Goal: Communication & Community: Answer question/provide support

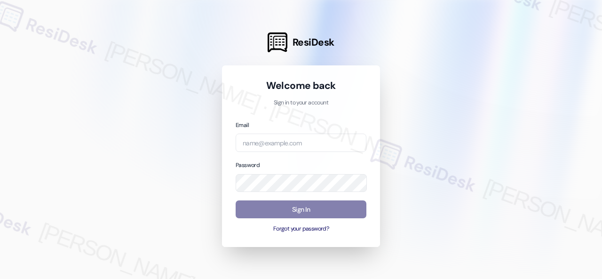
drag, startPoint x: 367, startPoint y: 164, endPoint x: 338, endPoint y: 153, distance: 31.1
click at [367, 164] on div "Welcome back Sign in to your account Email Password Sign In Forgot your passwor…" at bounding box center [301, 156] width 158 height 182
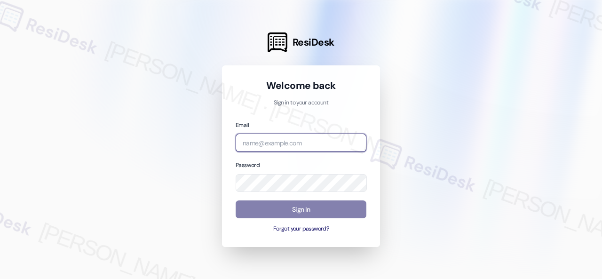
click at [311, 143] on input "email" at bounding box center [301, 143] width 131 height 18
paste input "[EMAIL_ADDRESS][PERSON_NAME][PERSON_NAME][PERSON_NAME][DOMAIN_NAME]"
type input "[EMAIL_ADDRESS][PERSON_NAME][PERSON_NAME][PERSON_NAME][DOMAIN_NAME]"
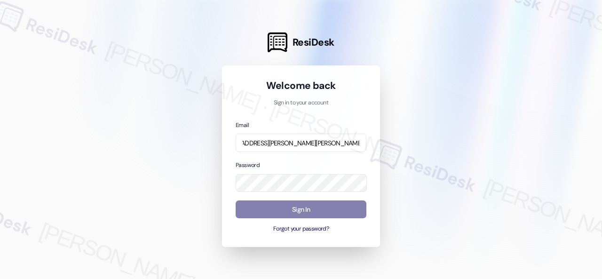
scroll to position [0, 0]
click at [353, 163] on div "Password" at bounding box center [301, 176] width 131 height 32
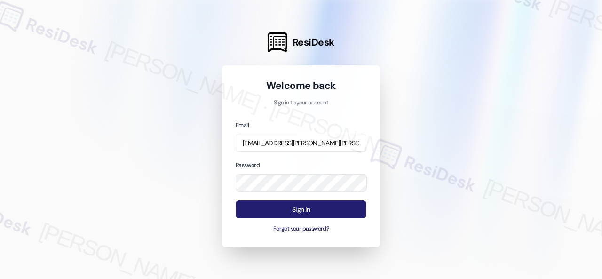
click at [310, 210] on button "Sign In" at bounding box center [301, 209] width 131 height 18
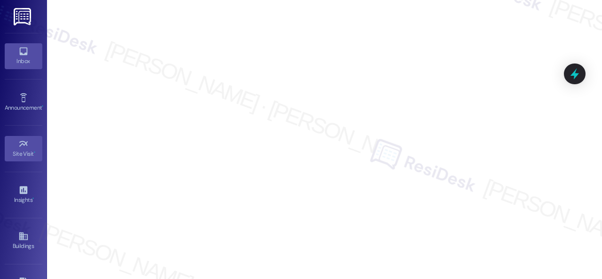
click at [20, 56] on div "Inbox" at bounding box center [23, 60] width 47 height 9
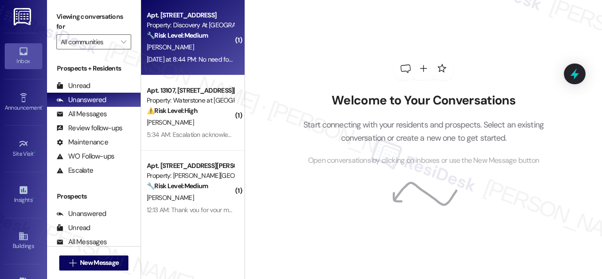
click at [196, 48] on div "[PERSON_NAME]" at bounding box center [190, 47] width 89 height 12
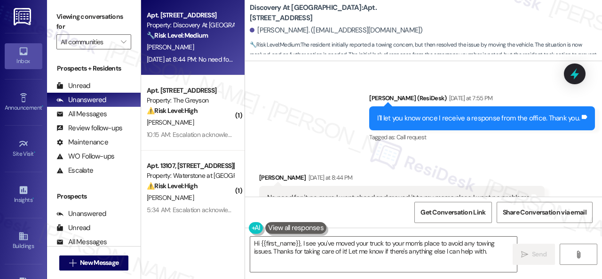
scroll to position [5032, 0]
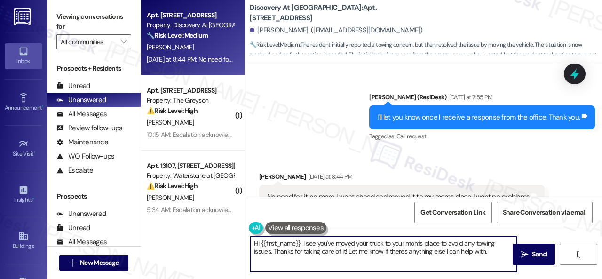
drag, startPoint x: 496, startPoint y: 251, endPoint x: 215, endPoint y: 233, distance: 281.4
click at [215, 233] on div "Apt. [STREET_ADDRESS] Property: Discovery At [GEOGRAPHIC_DATA] 🔧 Risk Level: Me…" at bounding box center [371, 139] width 461 height 279
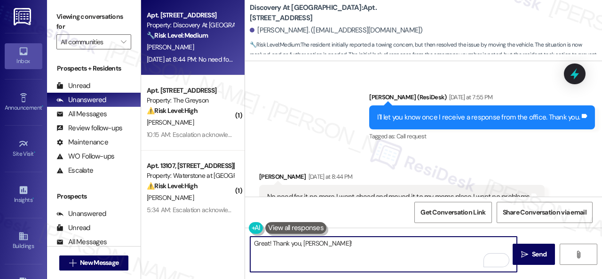
drag, startPoint x: 258, startPoint y: 242, endPoint x: 245, endPoint y: 240, distance: 13.3
click at [245, 240] on div "Great! Thank you, [PERSON_NAME]!" at bounding box center [379, 254] width 268 height 36
type textarea "That's a great idea! Thank you, [PERSON_NAME]!"
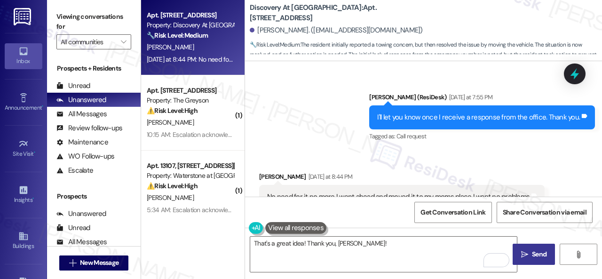
click at [545, 256] on span "Send" at bounding box center [539, 254] width 18 height 10
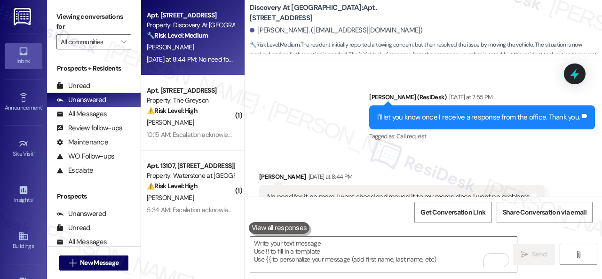
scroll to position [5032, 0]
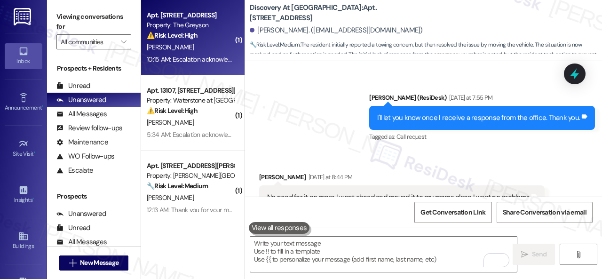
click at [210, 51] on div "[PERSON_NAME]" at bounding box center [190, 47] width 89 height 12
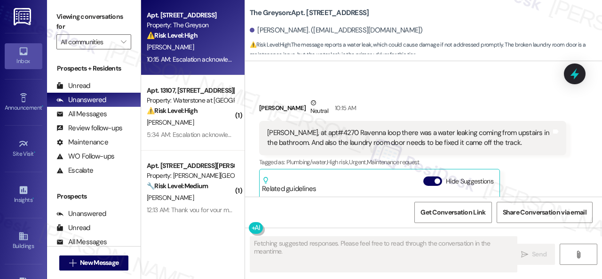
scroll to position [2176, 0]
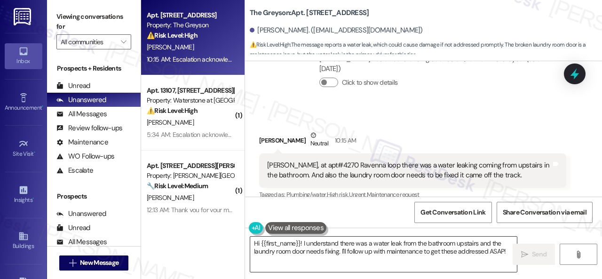
click at [405, 246] on textarea "Hi {{first_name}}! I understand there was a water leak from the bathroom upstai…" at bounding box center [383, 254] width 267 height 35
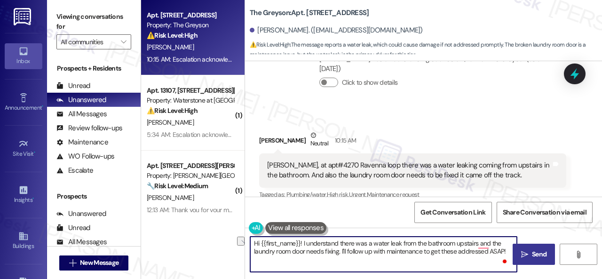
drag, startPoint x: 342, startPoint y: 249, endPoint x: 521, endPoint y: 251, distance: 179.7
click at [521, 251] on div "Hi {{first_name}}! I understand there was a water leak from the bathroom upstai…" at bounding box center [423, 263] width 357 height 71
paste textarea "Are there already work orders for the issues? If so, may I have the work order …"
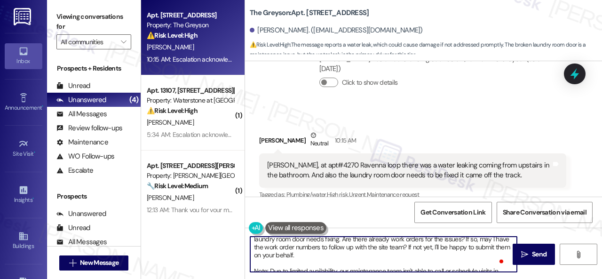
scroll to position [0, 0]
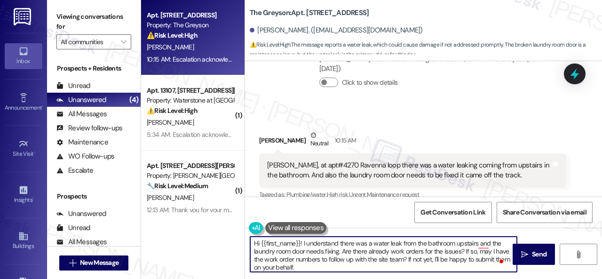
click at [342, 251] on textarea "Hi {{first_name}}! I understand there was a water leak from the bathroom upstai…" at bounding box center [383, 254] width 267 height 35
click at [485, 242] on textarea "Hi {{first_name}}! I understand there was a water leak from the bathroom upstai…" at bounding box center [383, 254] width 267 height 35
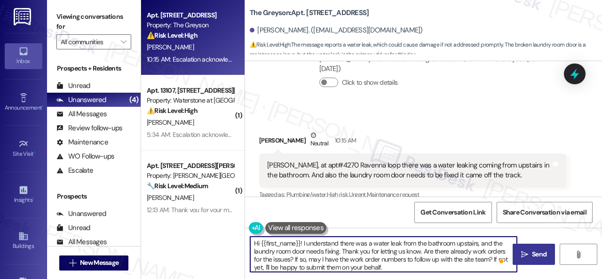
type textarea "Hi {{first_name}}! I understand there was a water leak from the bathroom upstai…"
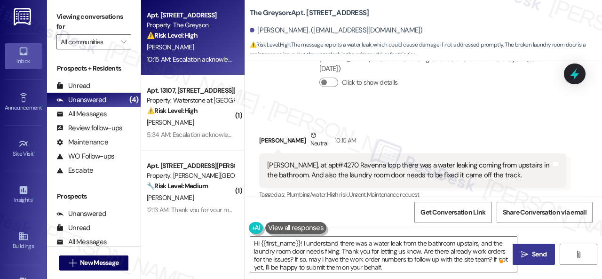
click at [525, 251] on span " Send" at bounding box center [534, 254] width 30 height 10
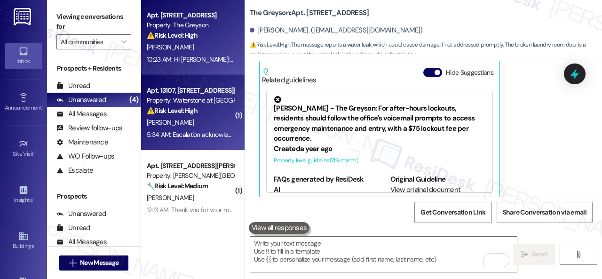
click at [214, 124] on div "[PERSON_NAME]" at bounding box center [190, 123] width 89 height 12
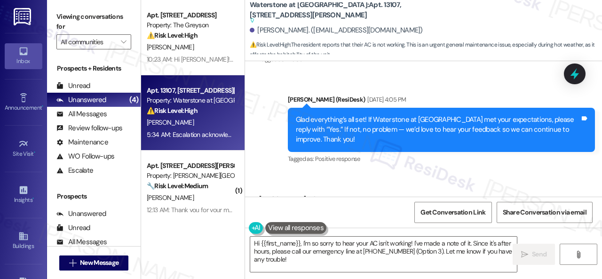
scroll to position [4587, 0]
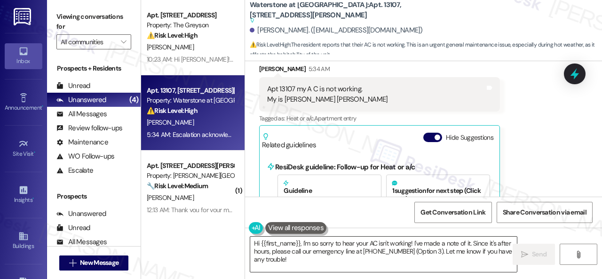
drag, startPoint x: 415, startPoint y: 247, endPoint x: 379, endPoint y: 254, distance: 37.3
click at [415, 247] on textarea "Hi {{first_name}}, I'm so sorry to hear your AC isn't working! I've made a note…" at bounding box center [383, 254] width 267 height 35
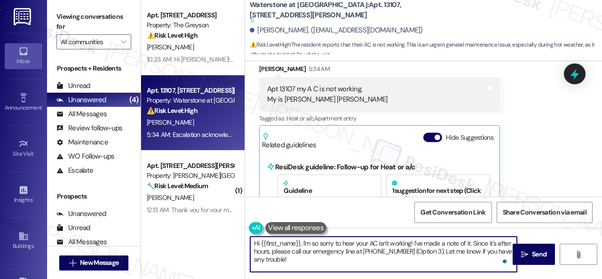
drag, startPoint x: 303, startPoint y: 263, endPoint x: 237, endPoint y: 232, distance: 72.8
click at [237, 232] on div "Apt. [STREET_ADDRESS] Property: The Greyson ⚠️ Risk Level: High The message rep…" at bounding box center [371, 139] width 461 height 279
paste textarea "ello {{first_name}}! I'm sorry to hear about the AC issue. We apologize for any…"
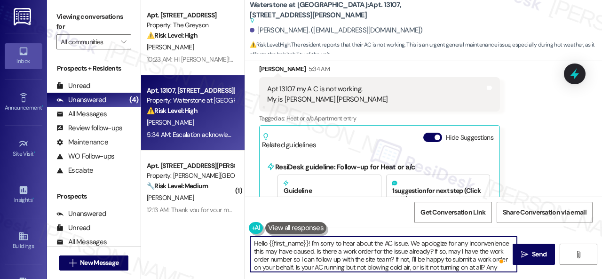
scroll to position [0, 0]
type textarea "Hello {{first_name}}! I'm sorry to hear about the AC issue. We apologize for an…"
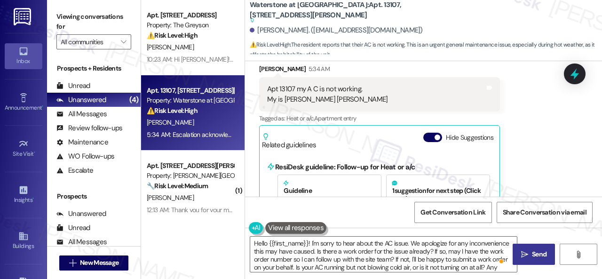
click at [532, 253] on span "Send" at bounding box center [539, 254] width 15 height 10
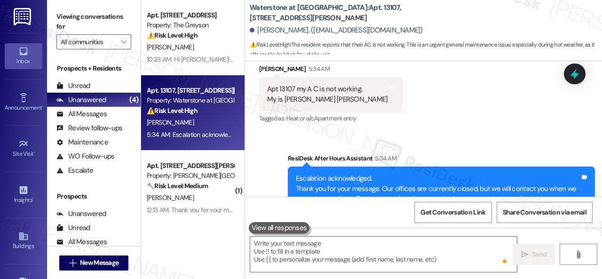
scroll to position [4542, 0]
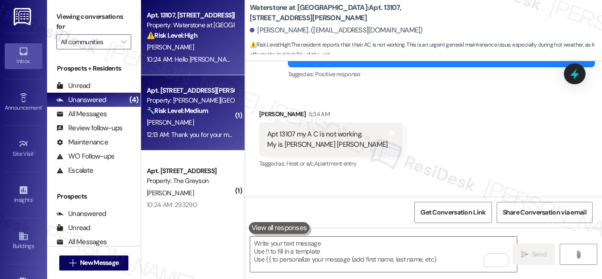
click at [193, 123] on div "[PERSON_NAME]" at bounding box center [190, 123] width 89 height 12
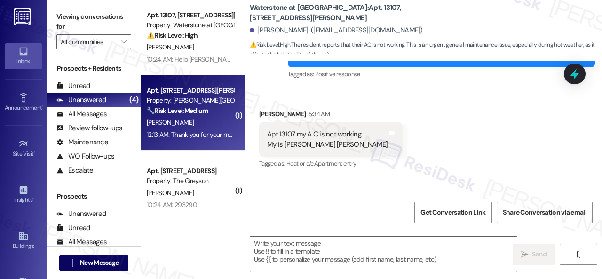
type textarea "Fetching suggested responses. Please feel free to read through the conversation…"
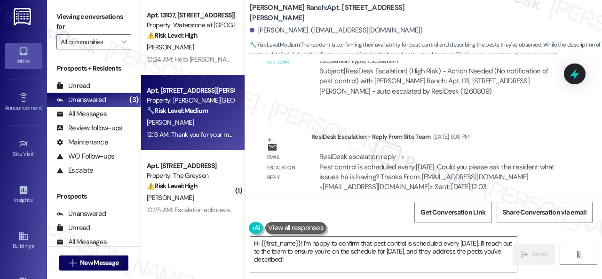
scroll to position [5447, 0]
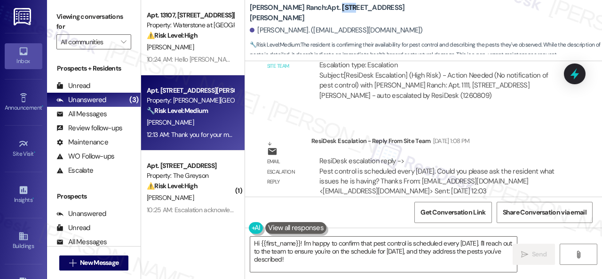
drag, startPoint x: 305, startPoint y: 9, endPoint x: 313, endPoint y: 13, distance: 9.3
click at [313, 13] on b "[PERSON_NAME] Ranch: Apt. 1111, [STREET_ADDRESS][PERSON_NAME]" at bounding box center [344, 13] width 188 height 20
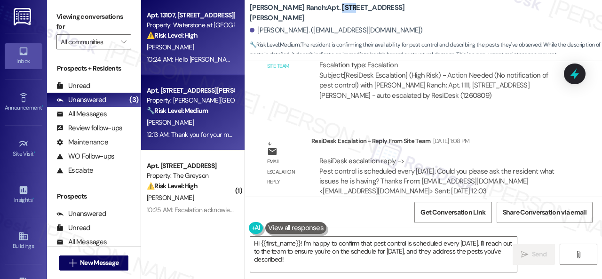
copy b "1111"
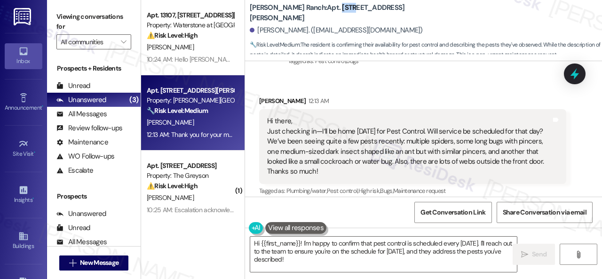
scroll to position [5635, 0]
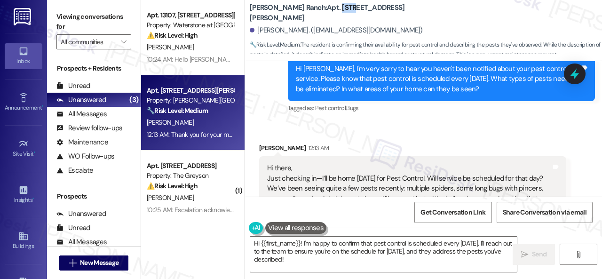
drag, startPoint x: 320, startPoint y: 113, endPoint x: 341, endPoint y: 156, distance: 47.1
click at [341, 163] on div "Hi there, Just checking in—I’ll be home [DATE] for Pest Control. Will service b…" at bounding box center [409, 193] width 284 height 61
copy div "I’ll be home [DATE] for Pest Control. Will service be scheduled for that day? W…"
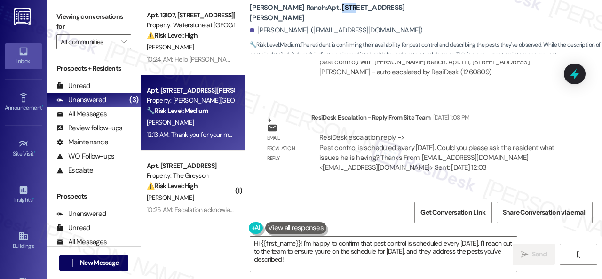
scroll to position [5588, 0]
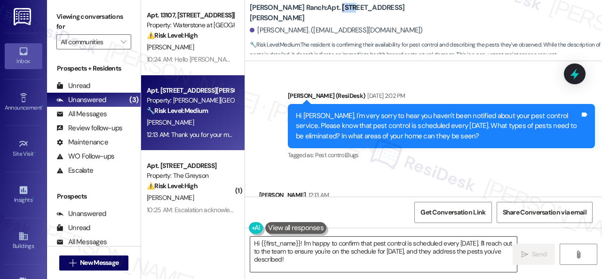
drag, startPoint x: 389, startPoint y: 246, endPoint x: 357, endPoint y: 265, distance: 36.8
click at [389, 246] on textarea "Hi {{first_name}}! I'm happy to confirm that pest control is scheduled every [D…" at bounding box center [383, 254] width 267 height 35
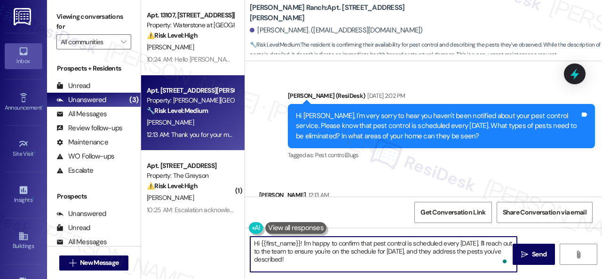
drag, startPoint x: 310, startPoint y: 259, endPoint x: 182, endPoint y: 215, distance: 135.8
click at [189, 217] on div "Apt. 13107, [STREET_ADDRESS][PERSON_NAME] Property: Waterstone at [GEOGRAPHIC_D…" at bounding box center [371, 139] width 461 height 279
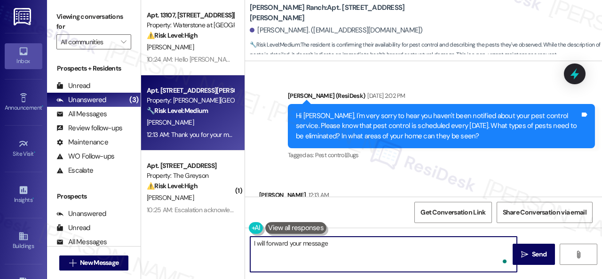
paste textarea "to the site team and get back to you as soon as I receive a response. I appreci…"
type textarea "I will forward your message to the site team and get back to you as soon as I r…"
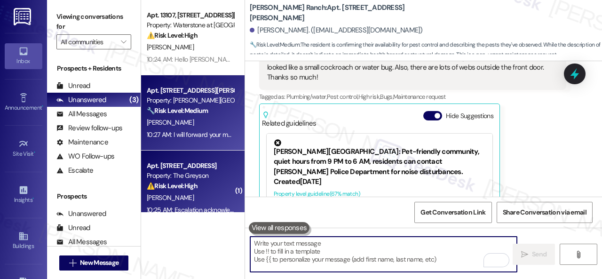
scroll to position [13, 0]
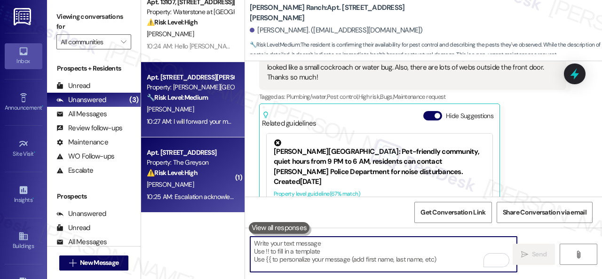
click at [210, 179] on div "[PERSON_NAME]" at bounding box center [190, 185] width 89 height 12
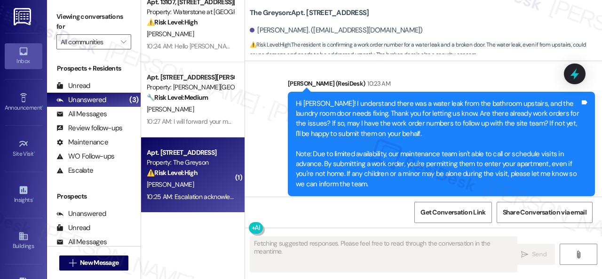
scroll to position [2667, 0]
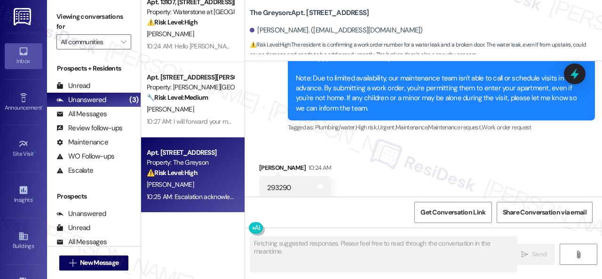
click at [281, 176] on div "293290 Tags and notes" at bounding box center [295, 188] width 72 height 24
copy div "293290"
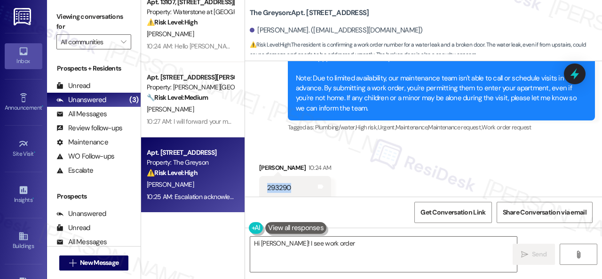
scroll to position [2573, 0]
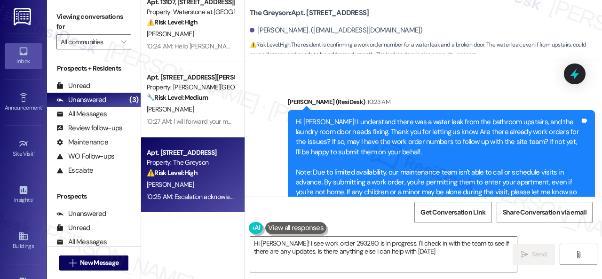
type textarea "Hi [PERSON_NAME]! I see work order 293290 is in progress. I'll check in with th…"
click at [254, 205] on div "Get Conversation Link Share Conversation via email" at bounding box center [423, 212] width 357 height 31
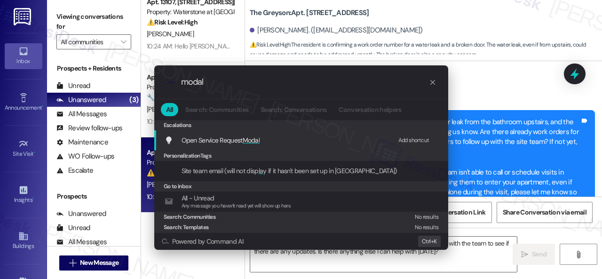
click at [405, 139] on div "Add shortcut" at bounding box center [413, 140] width 31 height 10
drag, startPoint x: 220, startPoint y: 84, endPoint x: 158, endPoint y: 84, distance: 61.6
click at [158, 84] on div ".cls-1{fill:#0a055f;}.cls-2{fill:#0cc4c4;} resideskLogoBlueOrange modal" at bounding box center [301, 81] width 294 height 33
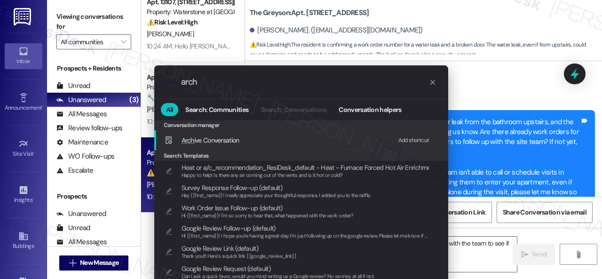
click at [402, 140] on div "Add shortcut" at bounding box center [413, 140] width 31 height 10
drag, startPoint x: 207, startPoint y: 82, endPoint x: 160, endPoint y: 81, distance: 46.1
click at [160, 81] on div ".cls-1{fill:#0a055f;}.cls-2{fill:#0cc4c4;} resideskLogoBlueOrange arch" at bounding box center [301, 81] width 294 height 33
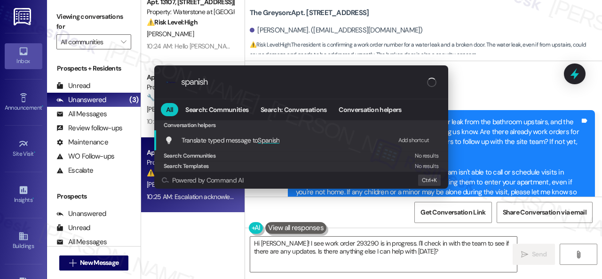
click at [413, 139] on div "Add shortcut" at bounding box center [413, 140] width 31 height 10
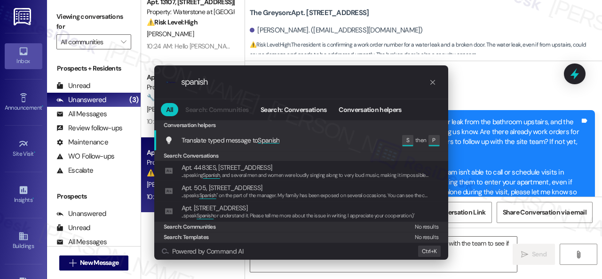
drag, startPoint x: 221, startPoint y: 81, endPoint x: 143, endPoint y: 81, distance: 77.6
click at [143, 81] on div ".cls-1{fill:#0a055f;}.cls-2{fill:#0cc4c4;} resideskLogoBlueOrange spanish All S…" at bounding box center [302, 162] width 318 height 213
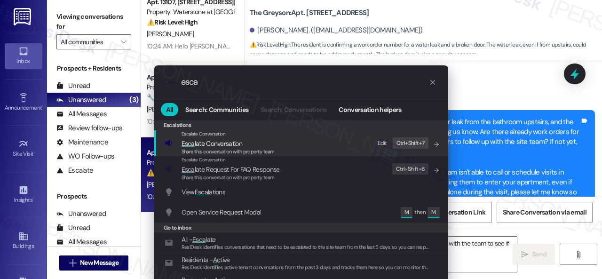
type input "esca"
click at [382, 141] on div "Edit" at bounding box center [382, 143] width 9 height 10
click at [432, 85] on icon "progress bar" at bounding box center [433, 83] width 8 height 8
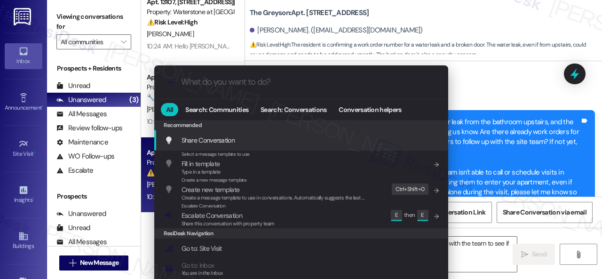
click at [497, 79] on div ".cls-1{fill:#0a055f;}.cls-2{fill:#0cc4c4;} resideskLogoBlueOrange All Search: C…" at bounding box center [301, 139] width 602 height 279
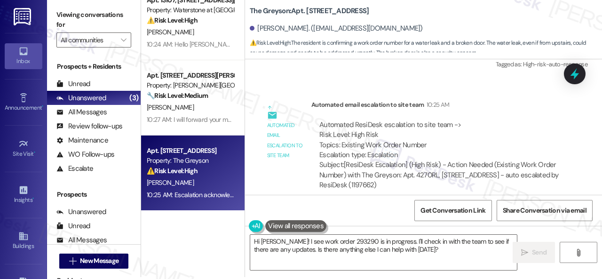
scroll to position [3, 0]
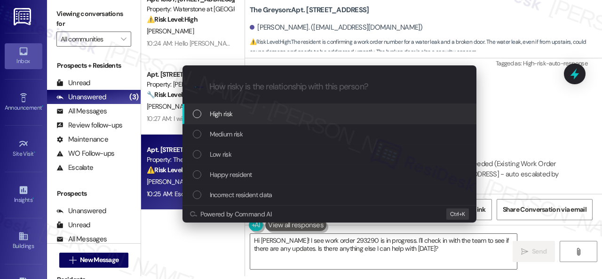
click at [222, 115] on span "High risk" at bounding box center [221, 114] width 23 height 10
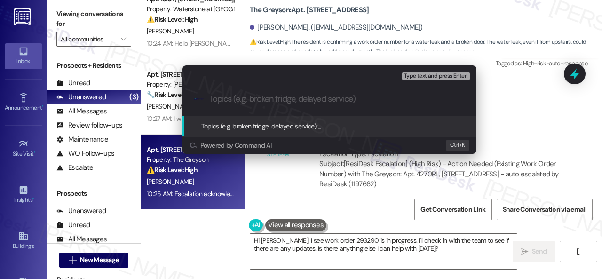
paste input "Follow-up on work order 293290"
type input "Follow-up on work order 293290"
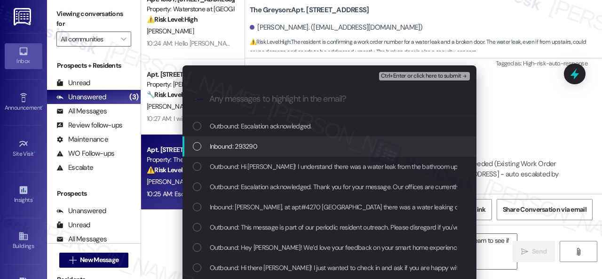
click at [240, 149] on span "Inbound: 293290" at bounding box center [234, 146] width 48 height 10
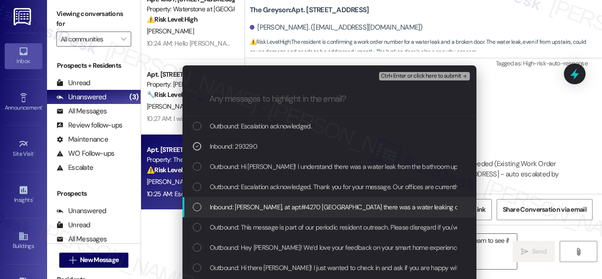
click at [232, 205] on span "Inbound: [PERSON_NAME], at apt#4270 [GEOGRAPHIC_DATA] there was a water leaking…" at bounding box center [482, 207] width 545 height 10
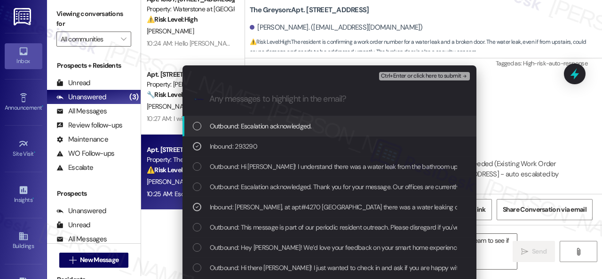
click at [405, 78] on span "Ctrl+Enter or click here to submit" at bounding box center [421, 76] width 80 height 7
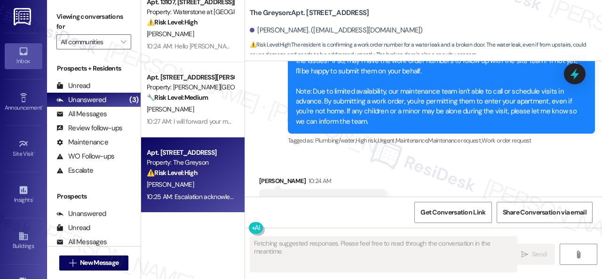
scroll to position [2681, 0]
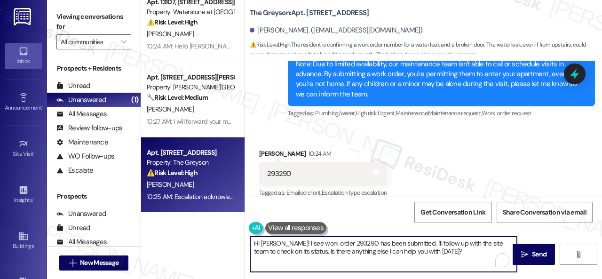
drag, startPoint x: 464, startPoint y: 256, endPoint x: 314, endPoint y: 239, distance: 150.6
click at [217, 231] on div "Apt. 13107, [STREET_ADDRESS][PERSON_NAME] Property: Waterstone at [GEOGRAPHIC_D…" at bounding box center [371, 139] width 461 height 279
paste textarea "Thank you. I've made a follow-up with the site team regarding your work order. …"
type textarea "Thank you. I've made a follow-up with the site team regarding your work order. …"
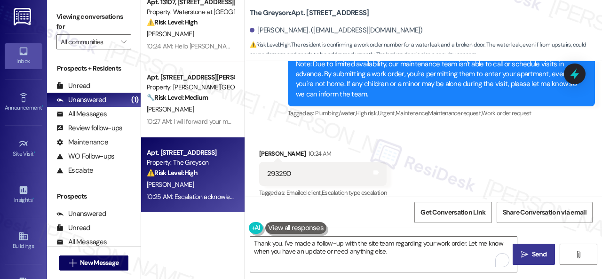
click at [533, 256] on span "Send" at bounding box center [539, 254] width 15 height 10
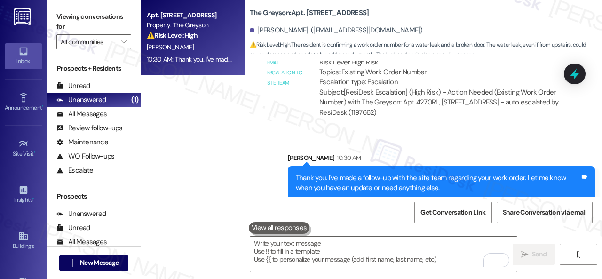
scroll to position [2963, 0]
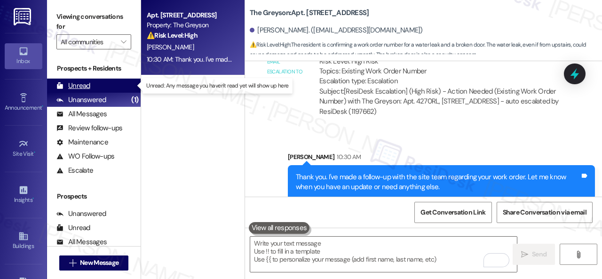
click at [88, 83] on div "Unread" at bounding box center [73, 86] width 34 height 10
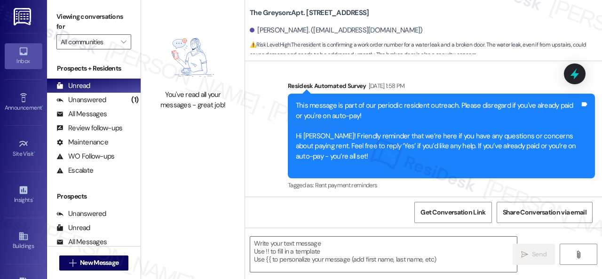
type textarea "Fetching suggested responses. Please feel free to read through the conversation…"
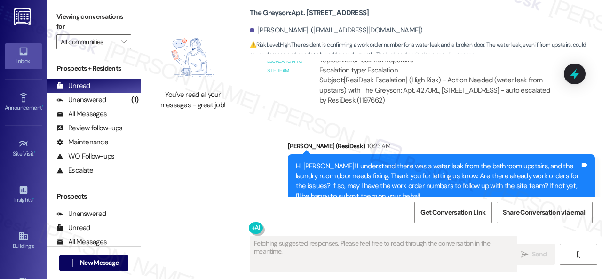
scroll to position [2681, 0]
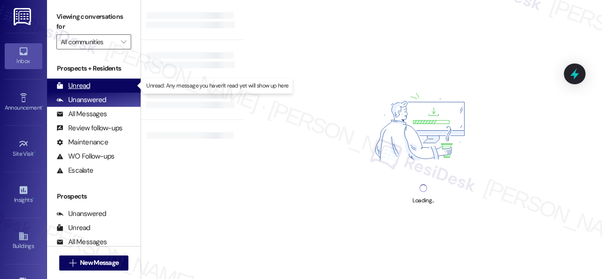
click at [76, 87] on div "Unread" at bounding box center [73, 86] width 34 height 10
